Goal: Information Seeking & Learning: Find specific fact

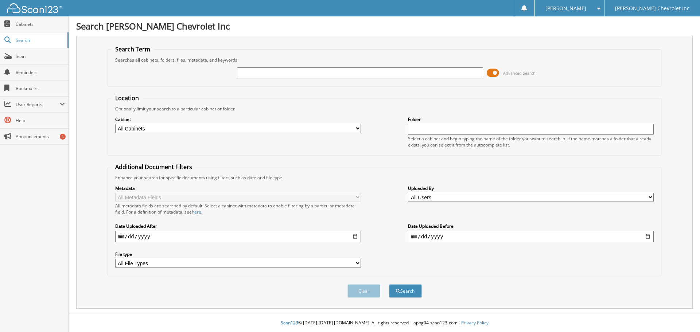
click at [275, 69] on input "text" at bounding box center [360, 72] width 246 height 11
type input "[PERSON_NAME]"
click at [493, 73] on span at bounding box center [493, 72] width 12 height 11
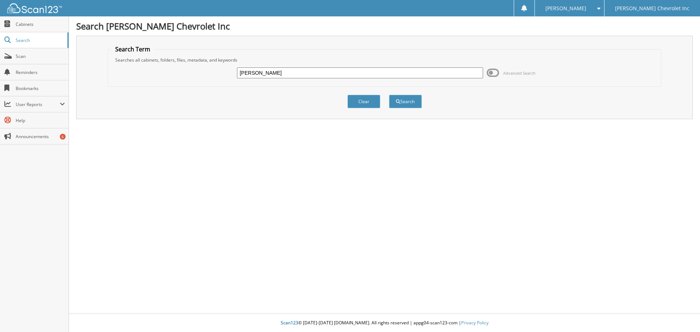
click at [490, 71] on span at bounding box center [493, 72] width 12 height 11
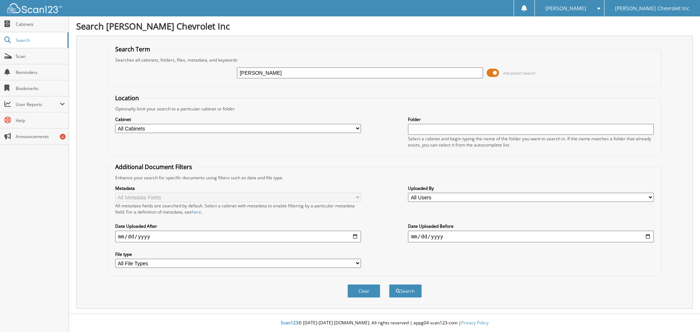
drag, startPoint x: 358, startPoint y: 130, endPoint x: 351, endPoint y: 133, distance: 7.7
click at [358, 130] on select "All Cabinets ACCOUNTS PAYABLE AUDIT AUTOMATE SERVICE RO CAR DEALS CDK SERVICE R…" at bounding box center [238, 128] width 246 height 9
select select "19507"
click at [115, 124] on select "All Cabinets ACCOUNTS PAYABLE AUDIT AUTOMATE SERVICE RO CAR DEALS CDK SERVICE R…" at bounding box center [238, 128] width 246 height 9
click at [406, 291] on button "Search" at bounding box center [405, 290] width 33 height 13
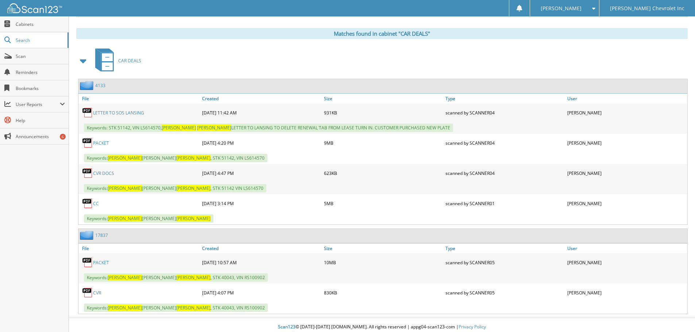
scroll to position [296, 0]
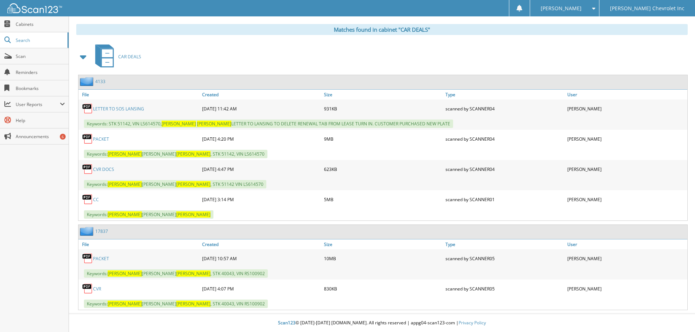
click at [103, 258] on link "PACKET" at bounding box center [101, 259] width 16 height 6
click at [102, 259] on link "PACKET" at bounding box center [101, 259] width 16 height 6
click at [100, 260] on link "PACKET" at bounding box center [101, 259] width 16 height 6
click at [97, 259] on link "PACKET" at bounding box center [101, 259] width 16 height 6
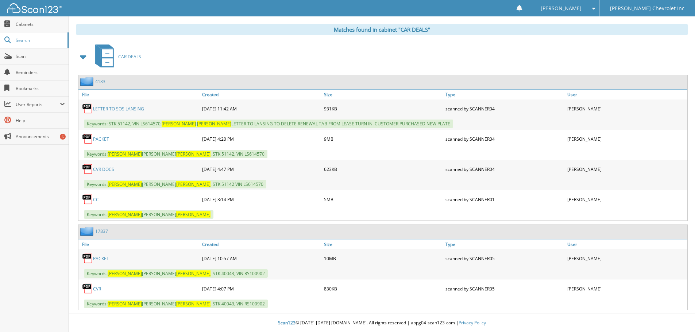
click at [97, 258] on link "PACKET" at bounding box center [101, 259] width 16 height 6
